Goal: Information Seeking & Learning: Learn about a topic

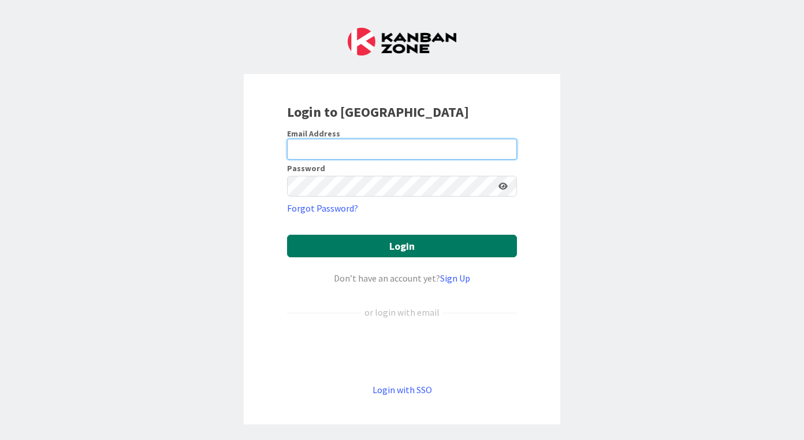
type input "[PERSON_NAME][EMAIL_ADDRESS][DOMAIN_NAME]"
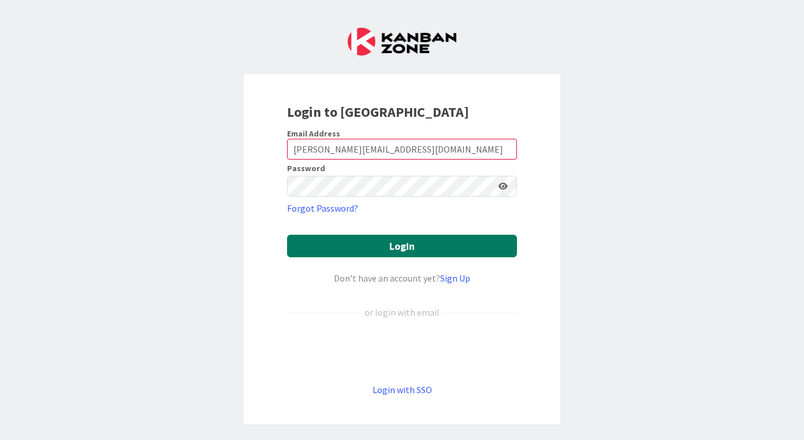
click at [361, 237] on button "Login" at bounding box center [402, 245] width 230 height 23
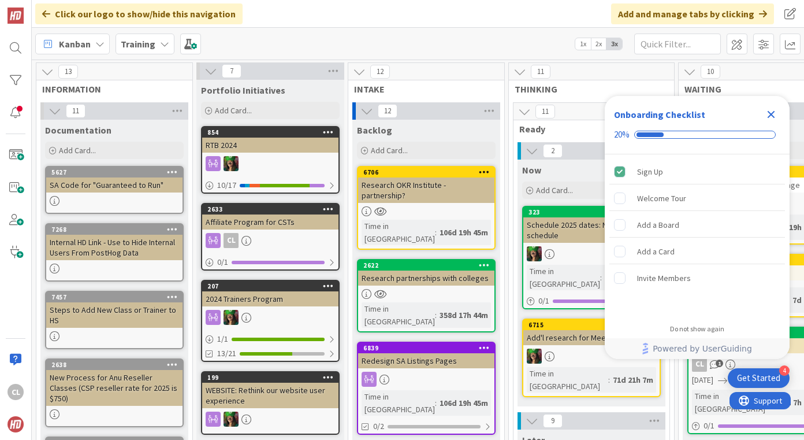
click at [773, 115] on icon "Close Checklist" at bounding box center [771, 114] width 14 height 14
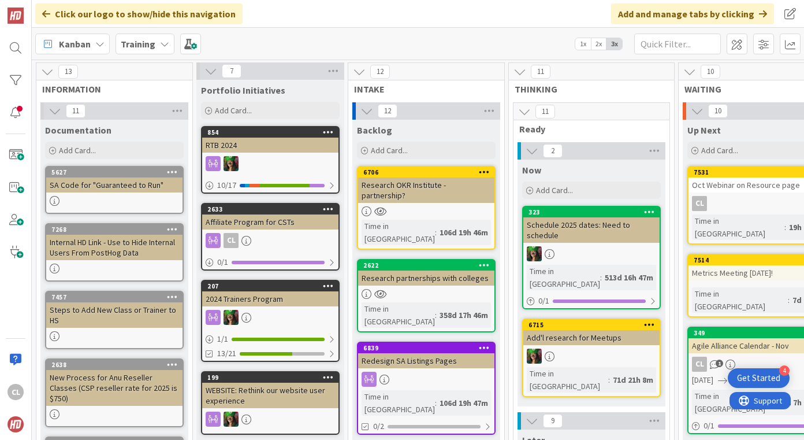
click at [156, 38] on div "Training" at bounding box center [145, 43] width 59 height 21
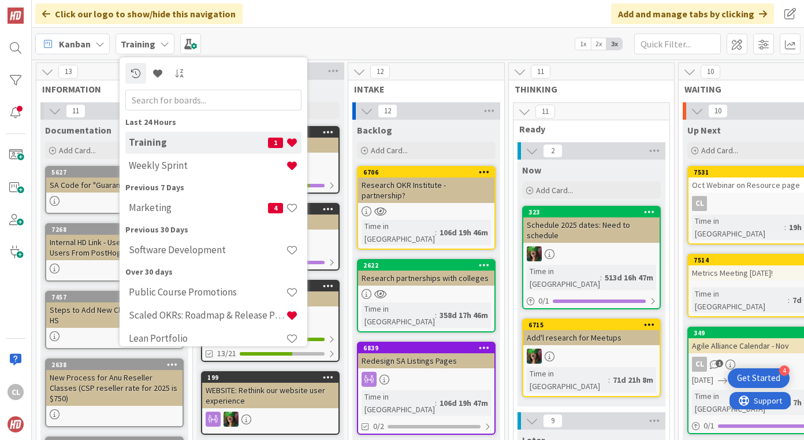
click at [163, 167] on h4 "Weekly Sprint" at bounding box center [207, 165] width 157 height 12
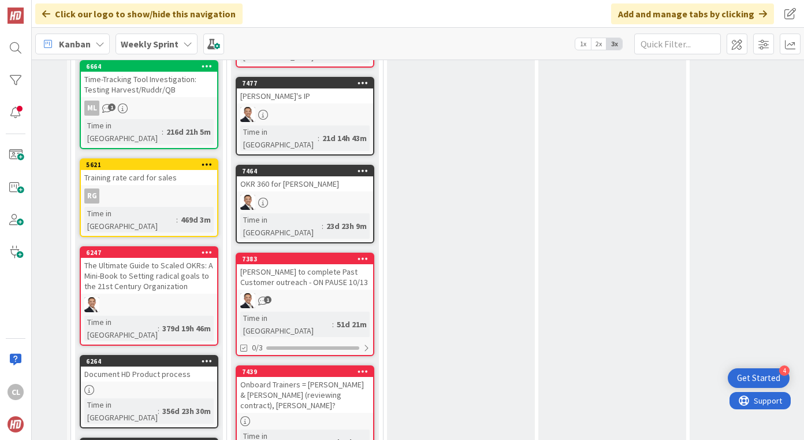
scroll to position [1259, 117]
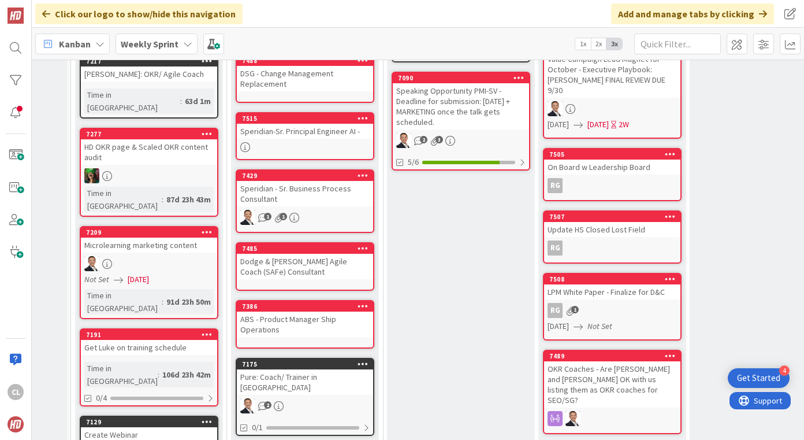
scroll to position [323, 117]
